Goal: Use online tool/utility: Utilize a website feature to perform a specific function

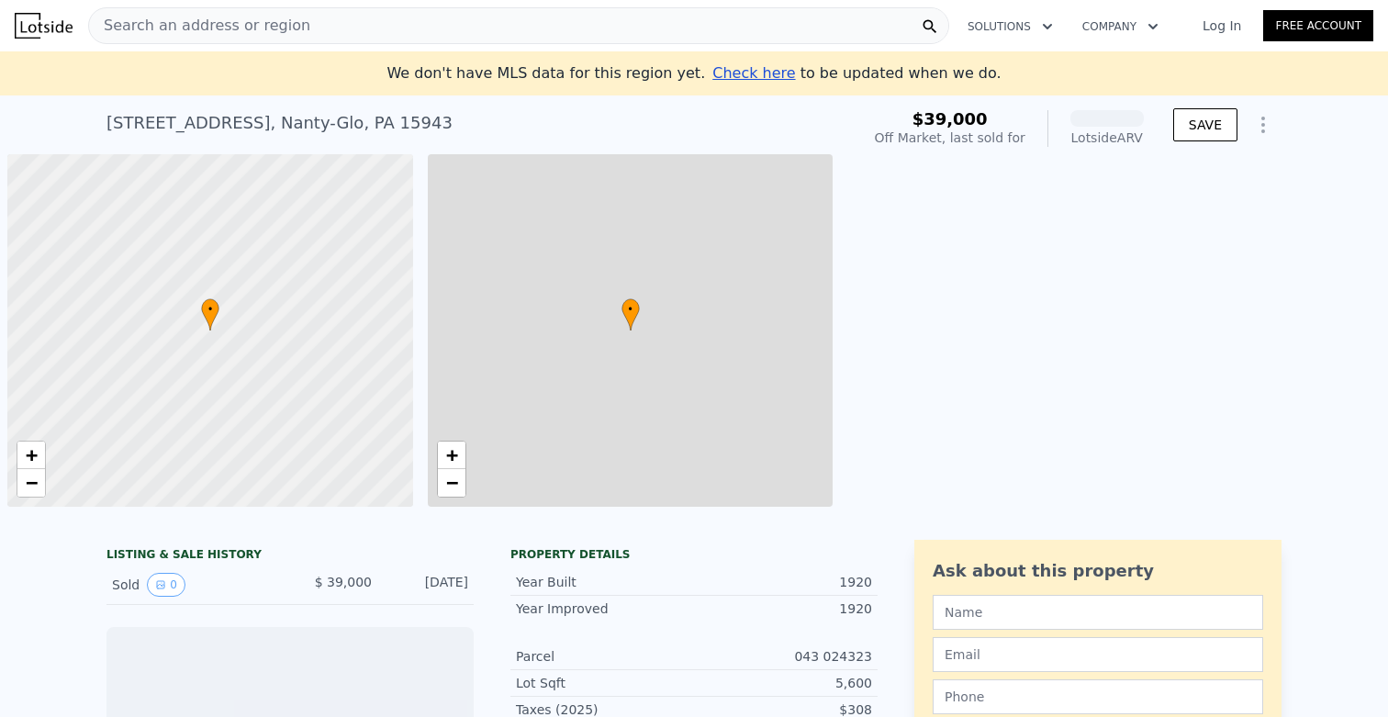
scroll to position [0, 7]
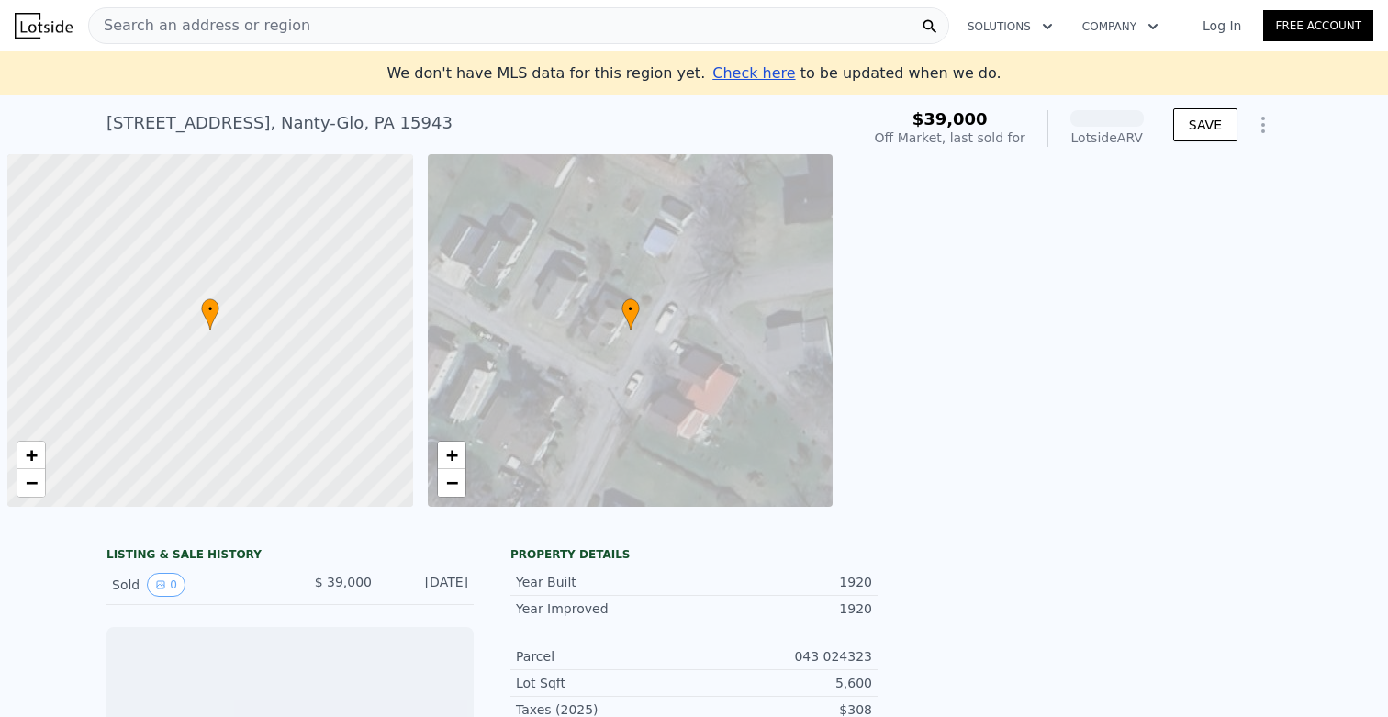
scroll to position [0, 7]
